Goal: Task Accomplishment & Management: Use online tool/utility

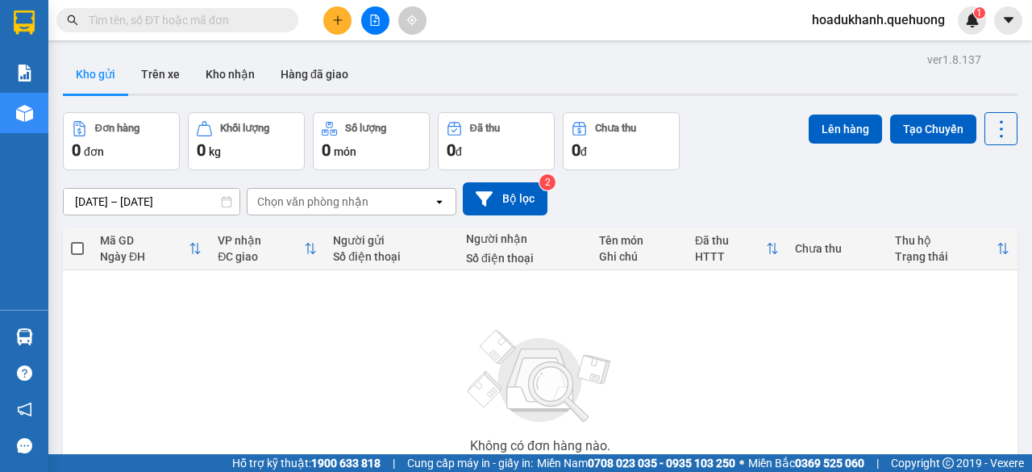
click at [376, 15] on icon "file-add" at bounding box center [374, 20] width 11 height 11
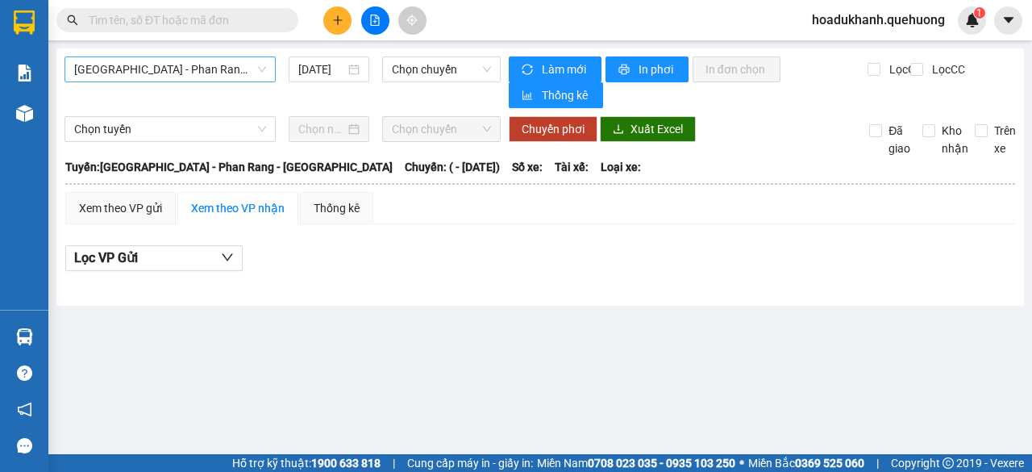
click at [201, 69] on span "[GEOGRAPHIC_DATA] - Phan Rang - [GEOGRAPHIC_DATA]" at bounding box center [170, 69] width 192 height 24
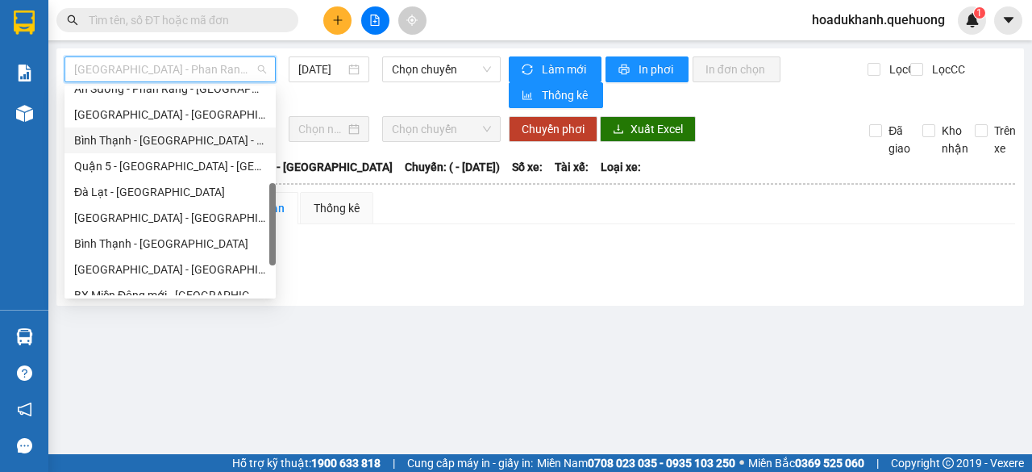
scroll to position [438, 0]
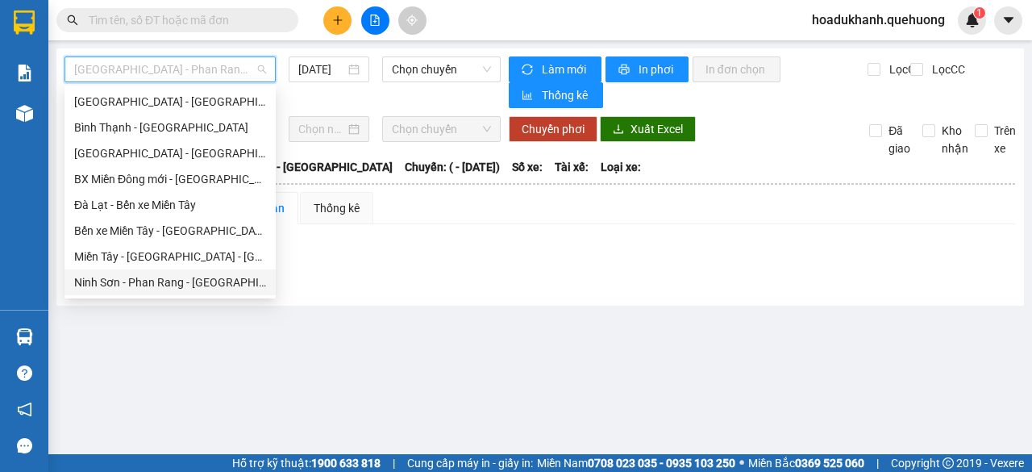
click at [181, 285] on div "Ninh Sơn - Phan Rang - [GEOGRAPHIC_DATA]" at bounding box center [170, 282] width 192 height 18
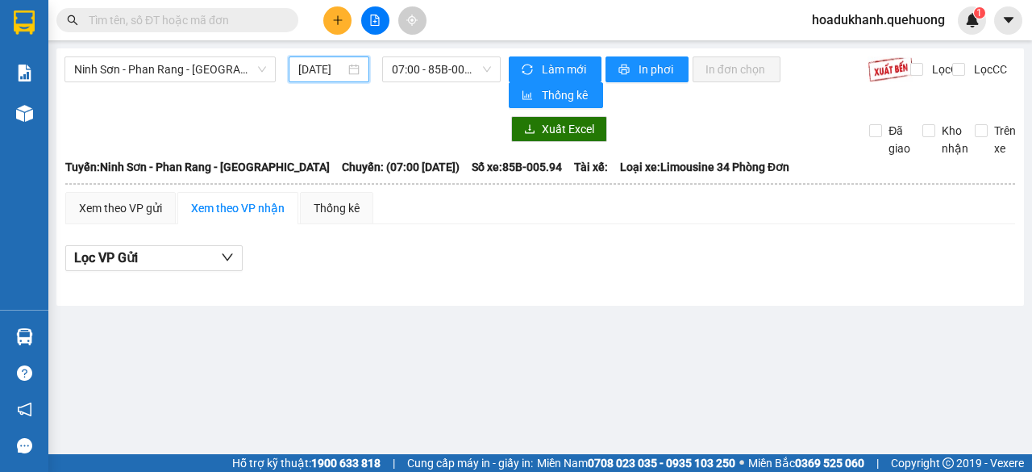
click at [324, 73] on input "[DATE]" at bounding box center [321, 69] width 47 height 18
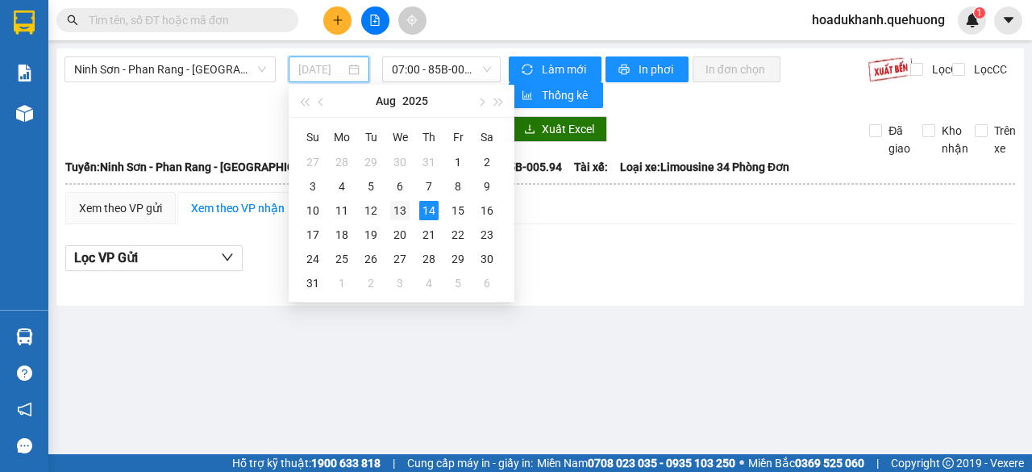
click at [398, 213] on div "13" at bounding box center [399, 210] width 19 height 19
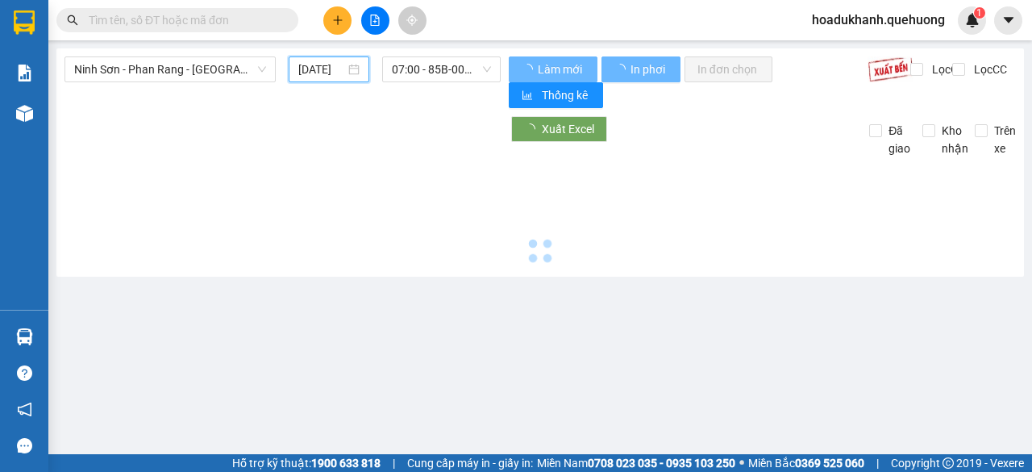
type input "[DATE]"
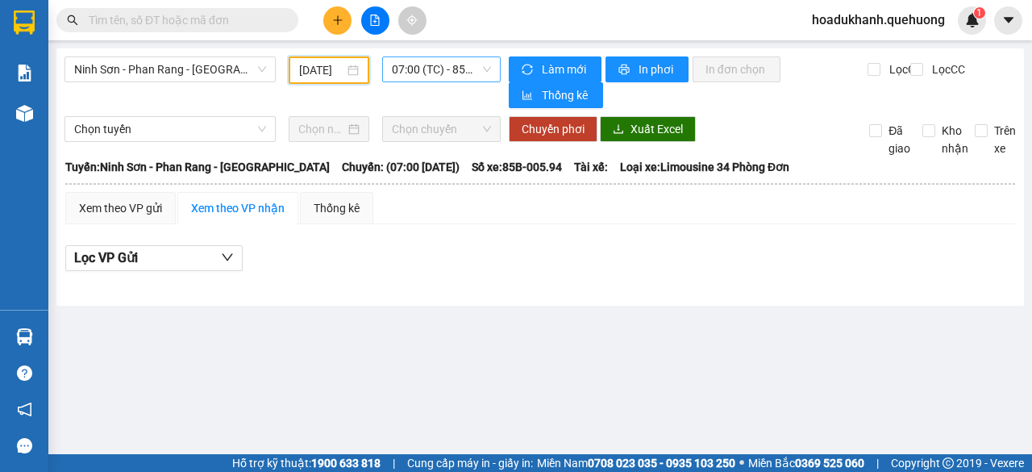
click at [471, 62] on span "07:00 (TC) - 85B-005.94" at bounding box center [441, 69] width 98 height 24
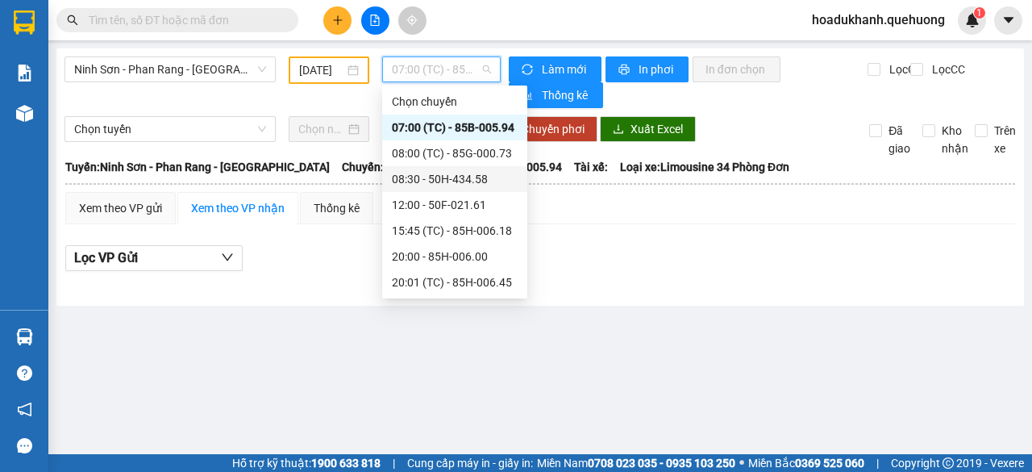
click at [473, 185] on div "08:30 - 50H-434.58" at bounding box center [455, 179] width 126 height 18
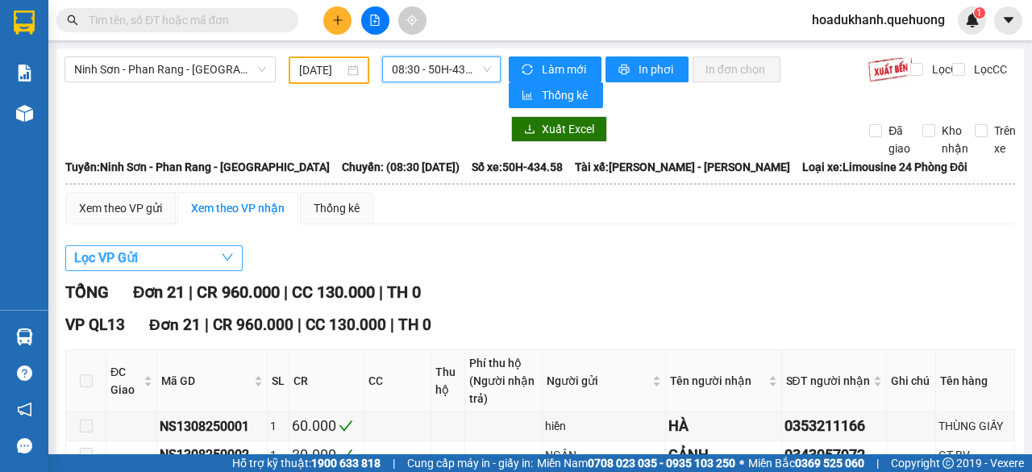
click at [231, 264] on icon "down" at bounding box center [227, 257] width 13 height 13
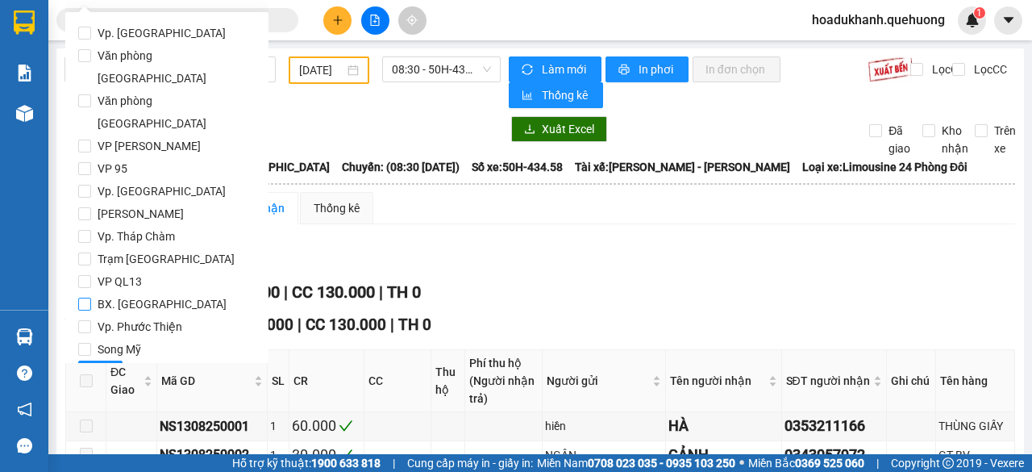
click at [185, 293] on label "BX. [GEOGRAPHIC_DATA]" at bounding box center [166, 304] width 177 height 23
click at [91, 297] on input "BX. [GEOGRAPHIC_DATA]" at bounding box center [84, 303] width 13 height 13
checkbox input "true"
click at [102, 364] on span "Lọc" at bounding box center [100, 373] width 19 height 18
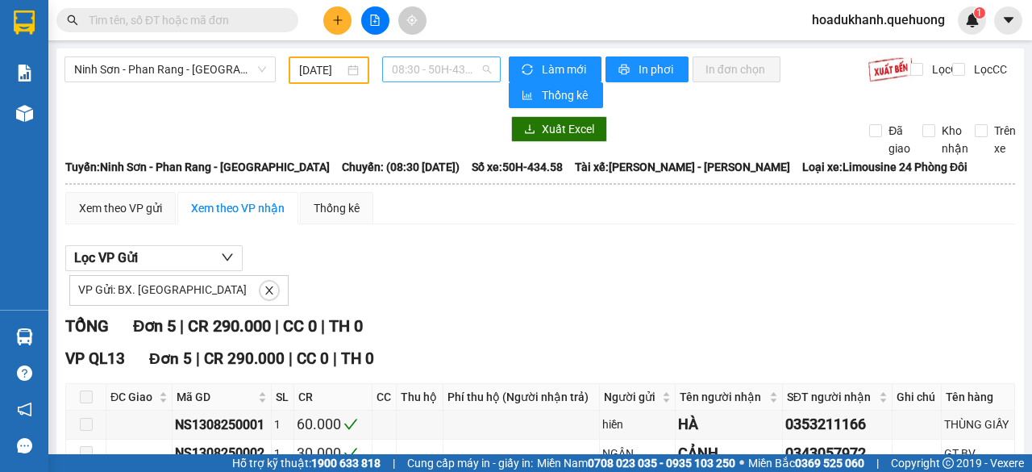
click at [400, 69] on span "08:30 - 50H-434.58" at bounding box center [441, 69] width 98 height 24
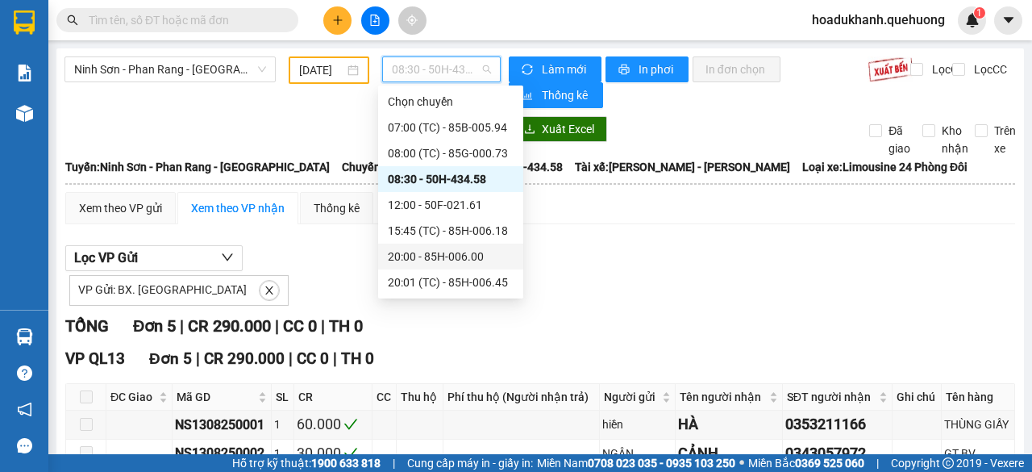
scroll to position [155, 0]
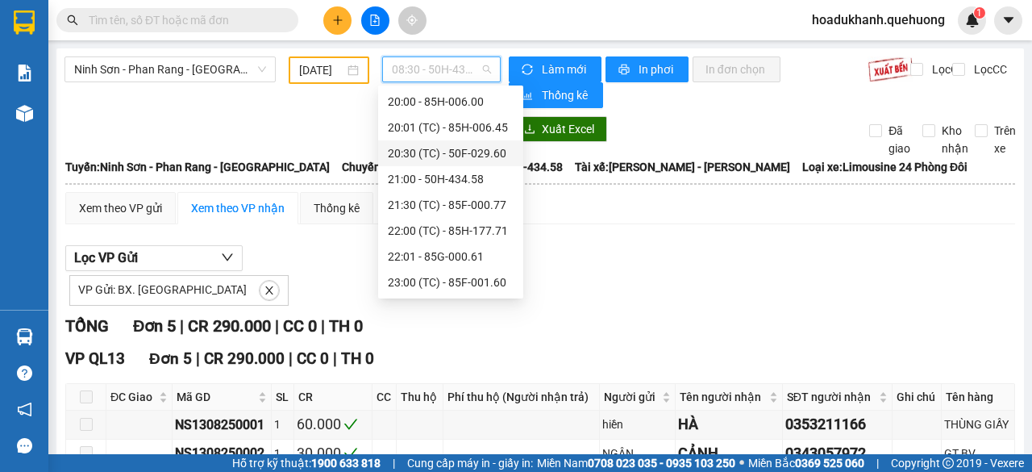
click at [456, 147] on div "20:30 (TC) - 50F-029.60" at bounding box center [451, 153] width 126 height 18
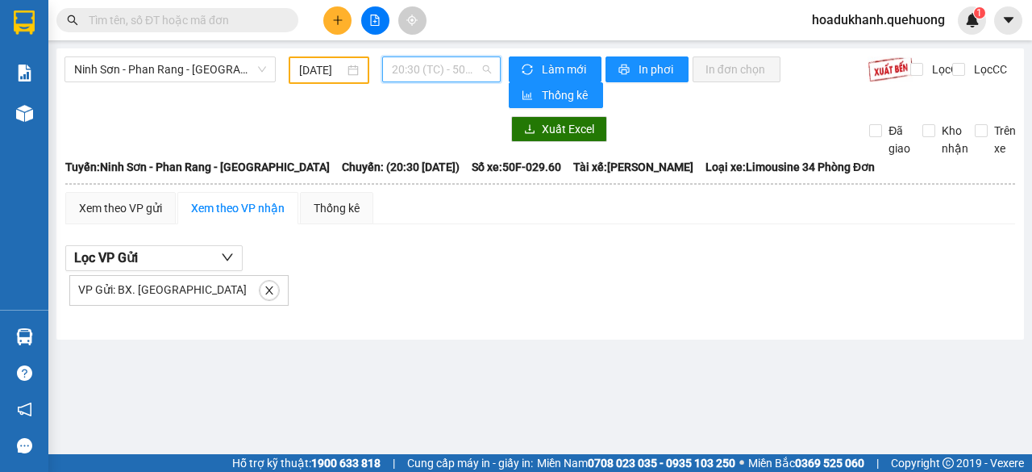
click at [437, 69] on span "20:30 (TC) - 50F-029.60" at bounding box center [441, 69] width 98 height 24
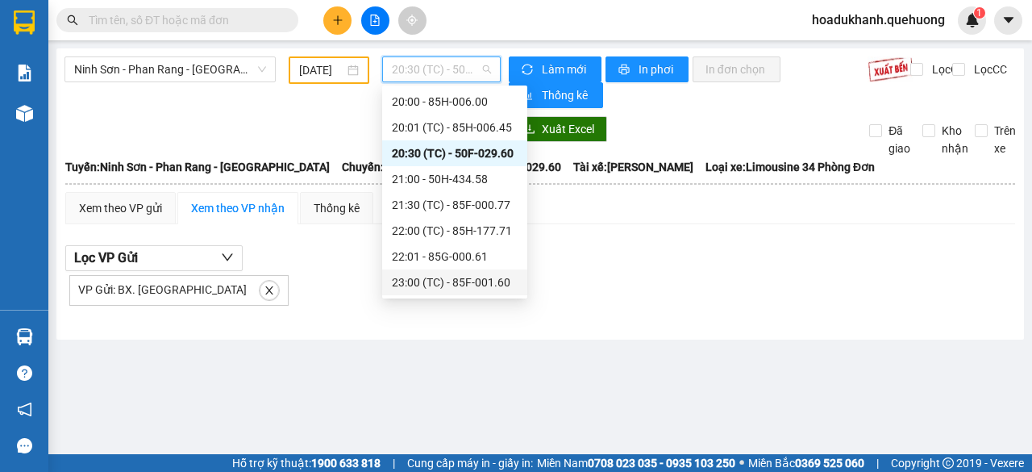
click at [456, 291] on div "23:00 (TC) - 85F-001.60" at bounding box center [454, 282] width 145 height 26
